Goal: Find specific page/section: Find specific page/section

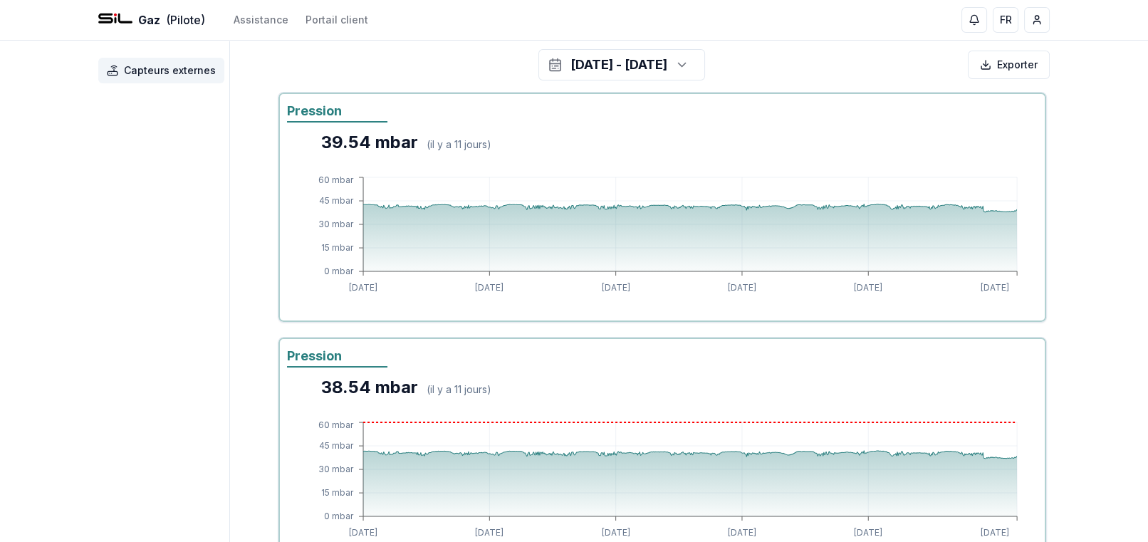
scroll to position [133, 0]
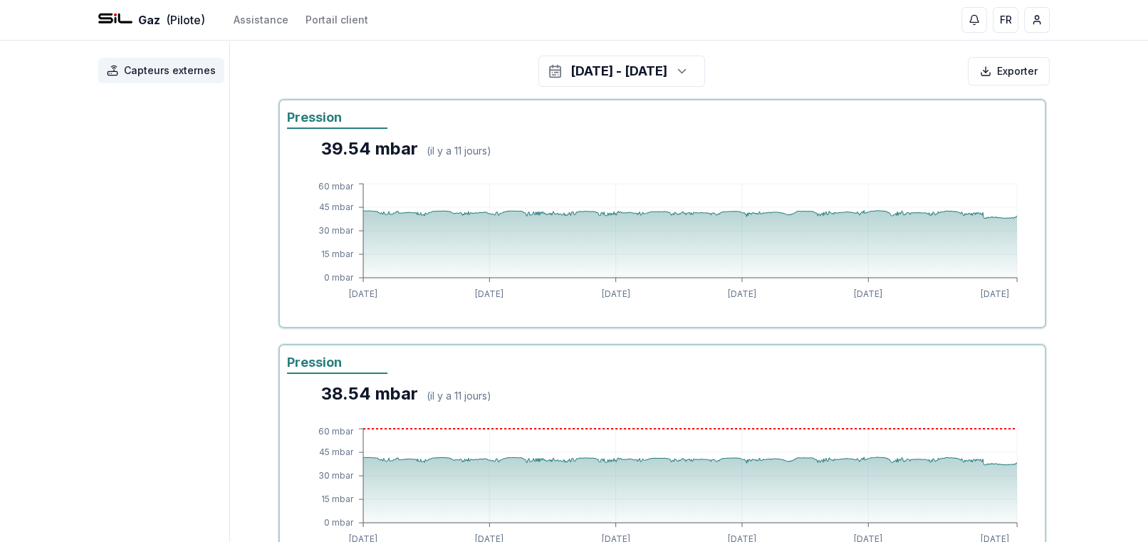
click at [135, 66] on span "Capteurs externes" at bounding box center [170, 70] width 92 height 14
click at [175, 77] on span "Capteurs externes" at bounding box center [170, 70] width 92 height 14
click at [174, 72] on span "Capteurs externes" at bounding box center [170, 70] width 92 height 14
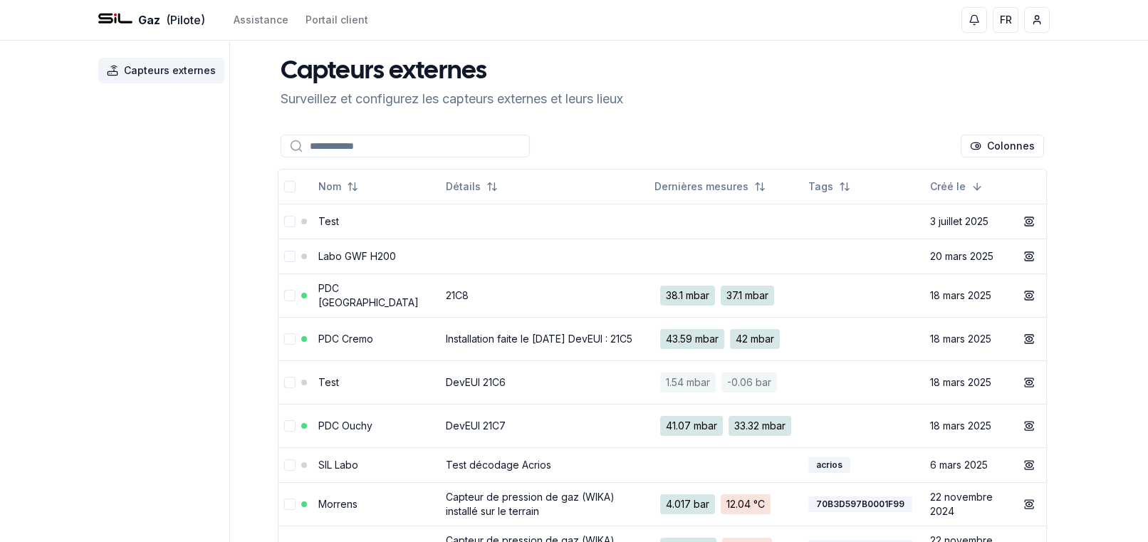
click at [331, 432] on link "PDC Ouchy" at bounding box center [345, 425] width 54 height 12
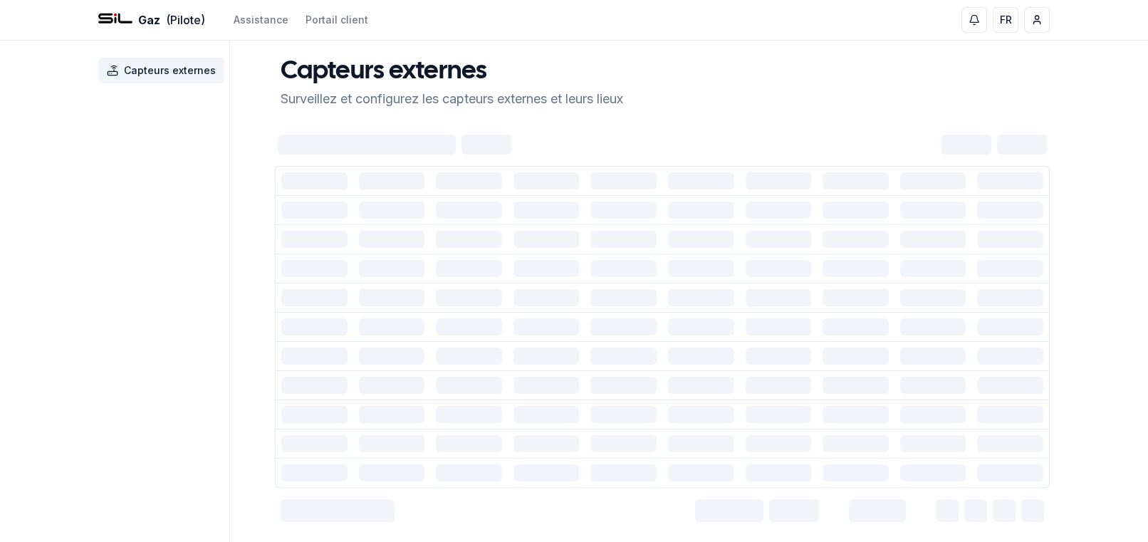
click at [331, 440] on div at bounding box center [314, 443] width 66 height 17
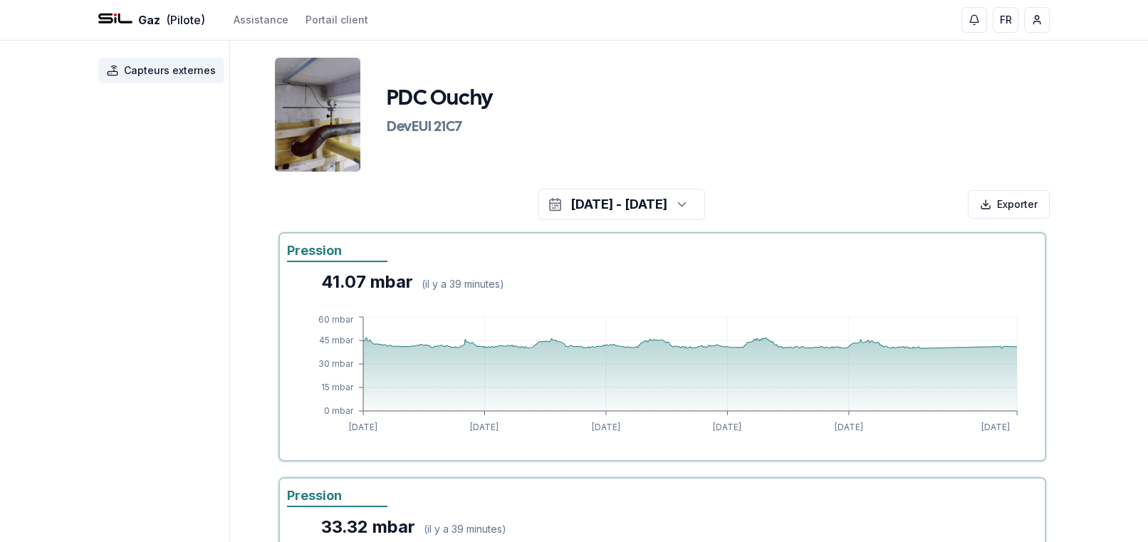
click at [689, 205] on icon "button" at bounding box center [681, 204] width 14 height 21
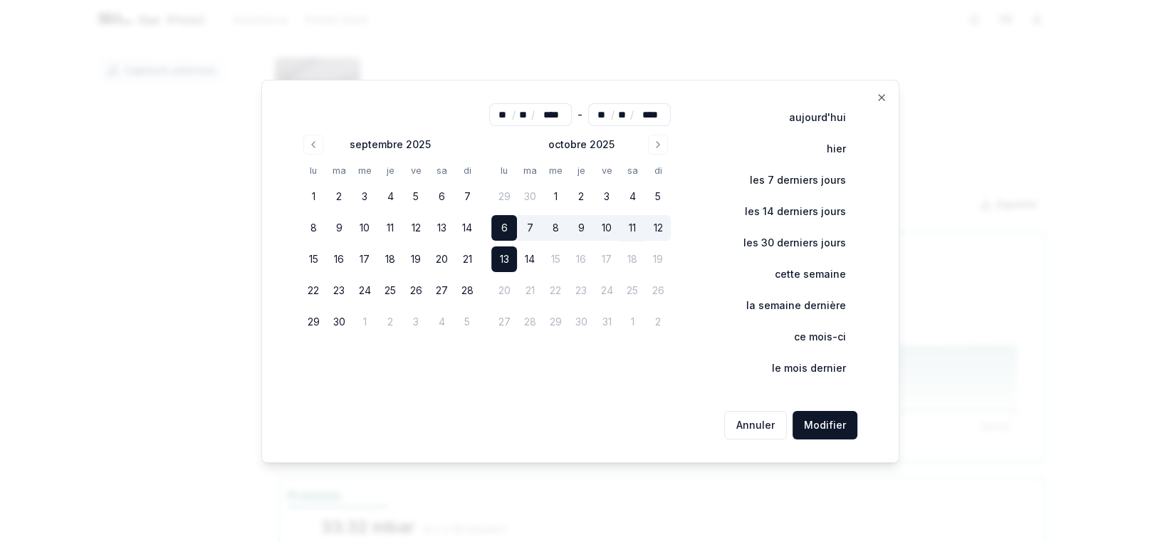
click at [629, 227] on button "11" at bounding box center [633, 228] width 26 height 26
click at [502, 258] on button "13" at bounding box center [504, 259] width 26 height 26
click at [637, 226] on button "11" at bounding box center [633, 228] width 26 height 26
type input "**"
click at [637, 226] on button "11" at bounding box center [633, 228] width 26 height 26
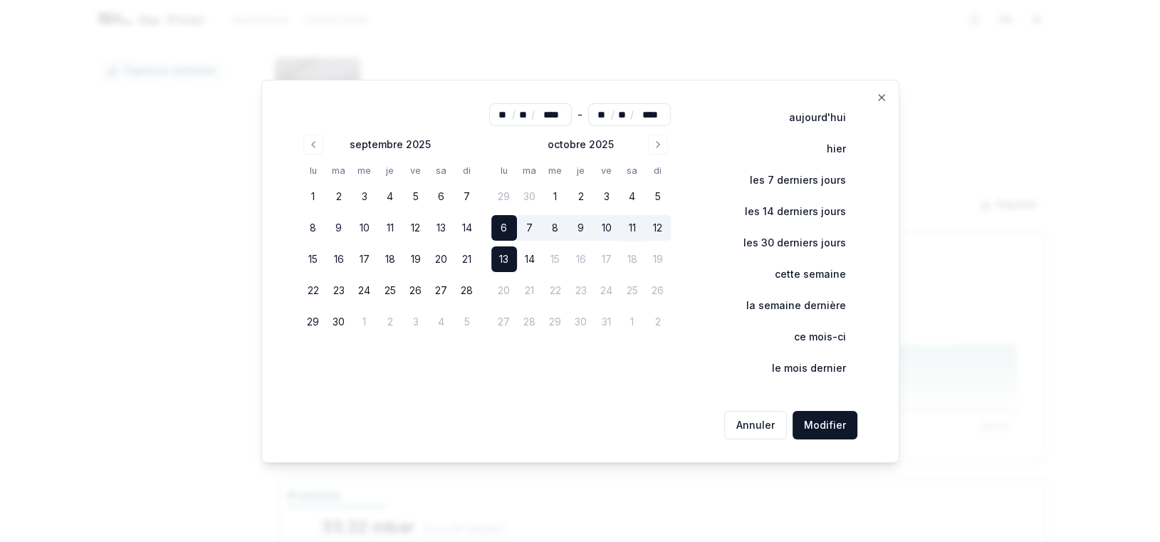
type input "**"
click at [492, 260] on div "septembre 2025 lu ma me je ve sa di 1 2 3 4 5 6 7 8 9 10 11 12 13 14 15 16 17 1…" at bounding box center [486, 235] width 370 height 200
click at [500, 259] on button "13" at bounding box center [504, 259] width 26 height 26
click at [828, 420] on button "Modifier" at bounding box center [825, 425] width 65 height 28
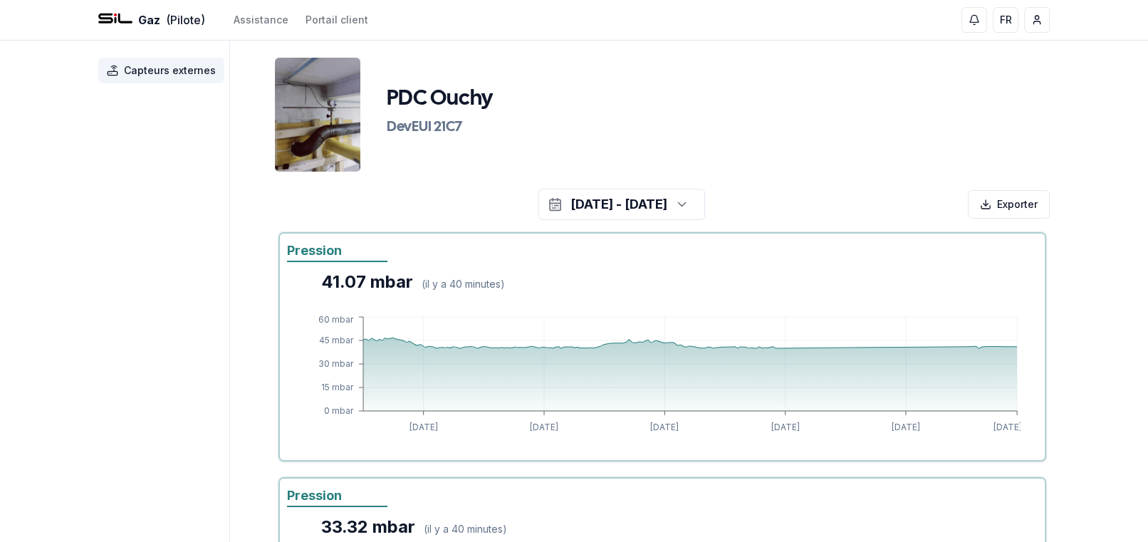
click at [147, 72] on span "Capteurs externes" at bounding box center [170, 70] width 92 height 14
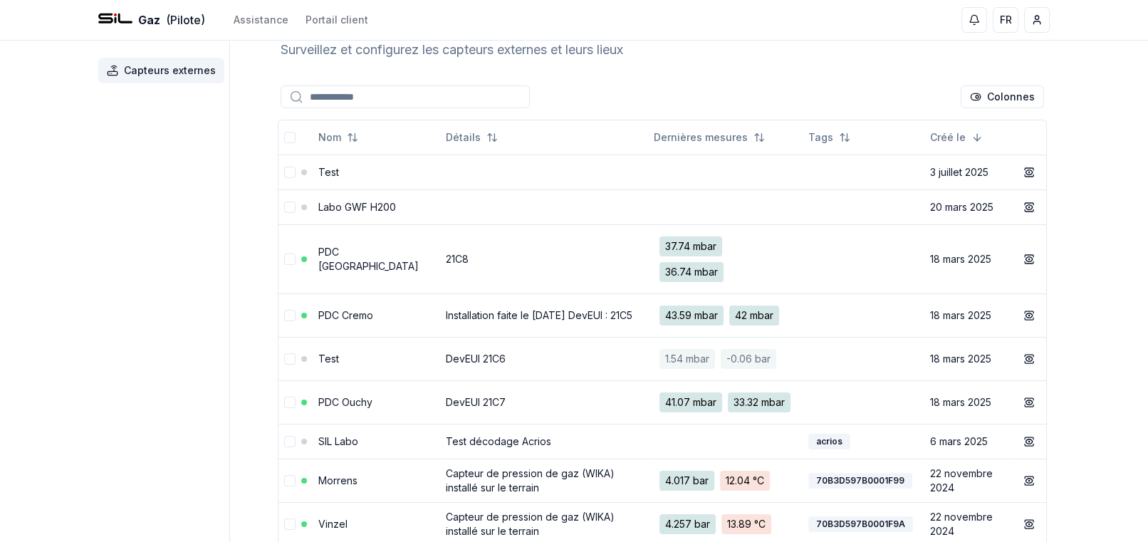
scroll to position [71, 0]
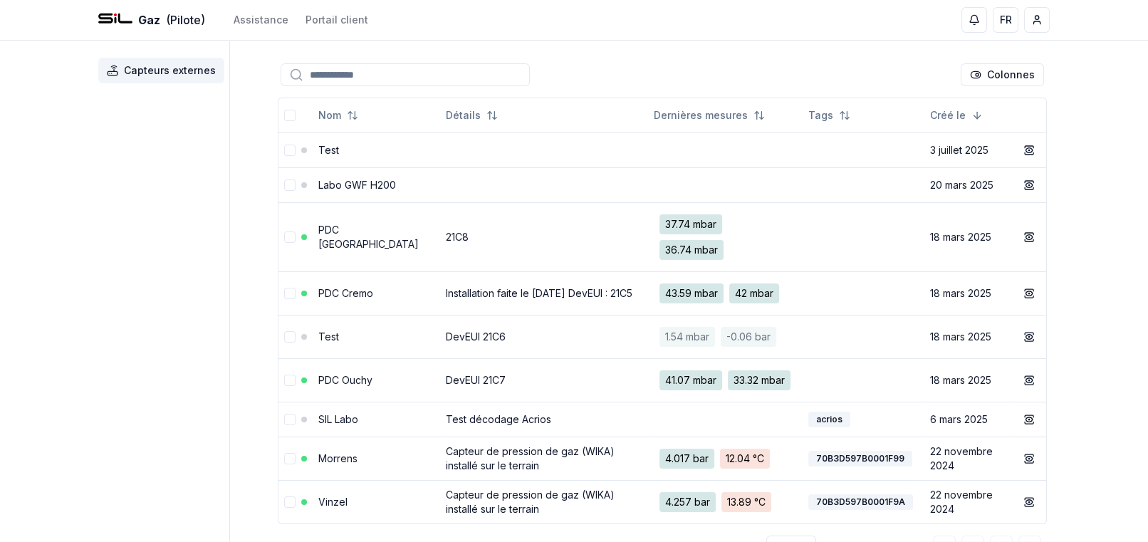
click at [486, 242] on td "21C8" at bounding box center [544, 236] width 208 height 69
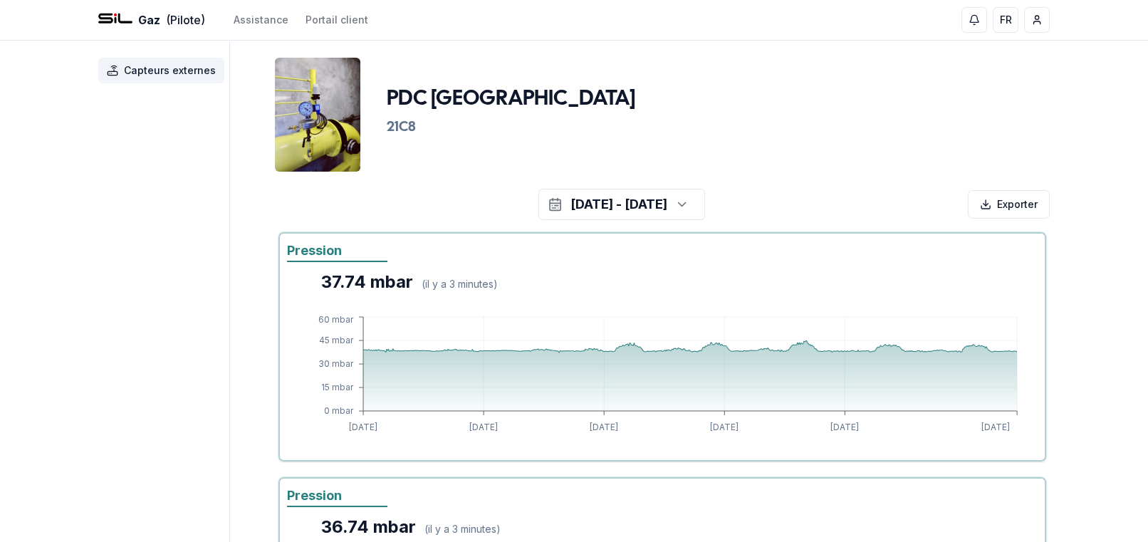
click at [132, 69] on span "Capteurs externes" at bounding box center [170, 70] width 92 height 14
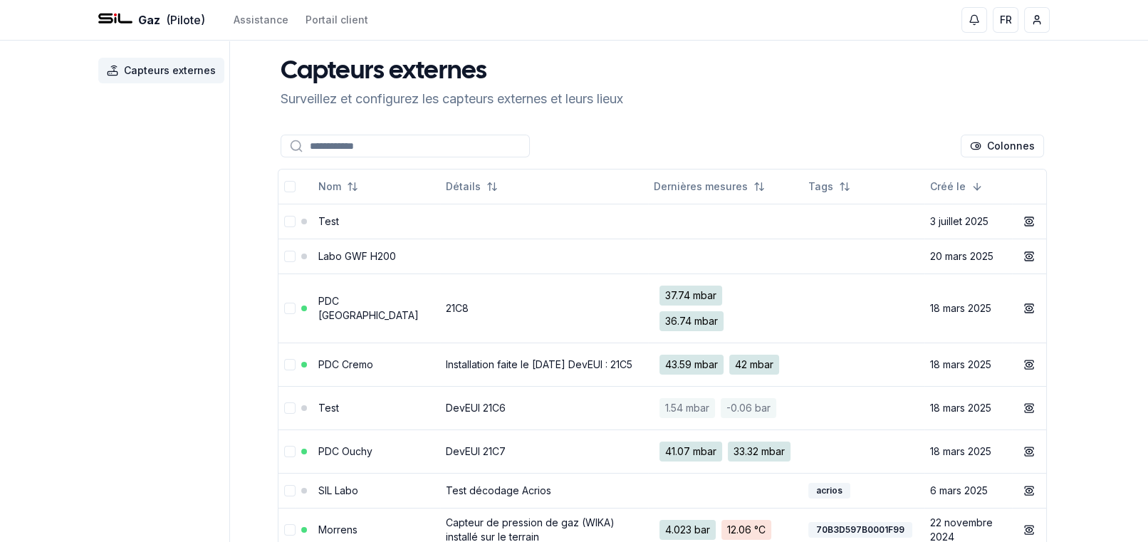
click at [613, 364] on link "Installation faite le [DATE] DevEUI : 21C5" at bounding box center [539, 364] width 187 height 12
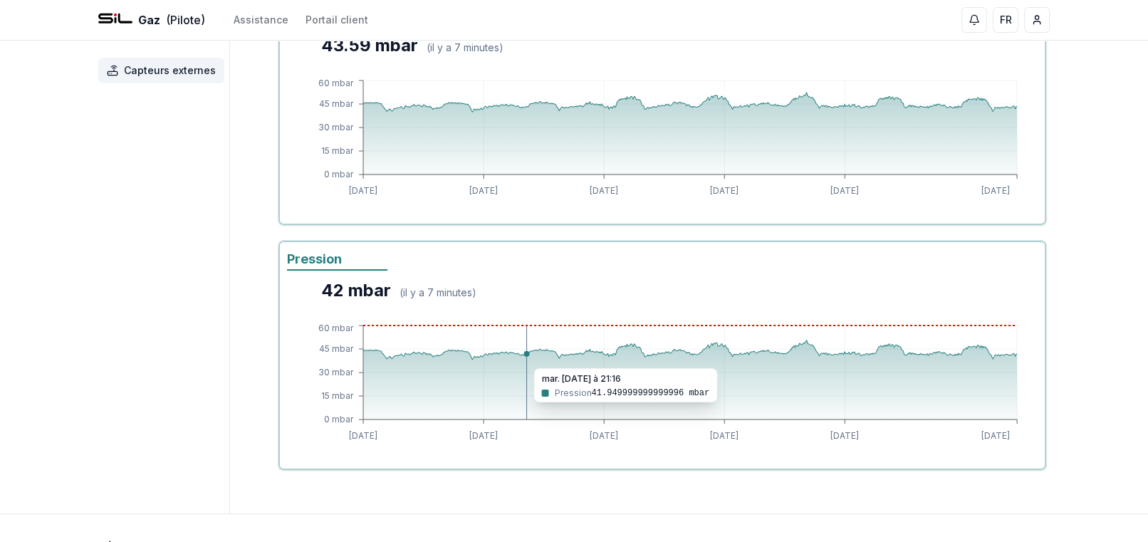
scroll to position [204, 0]
